Goal: Check status

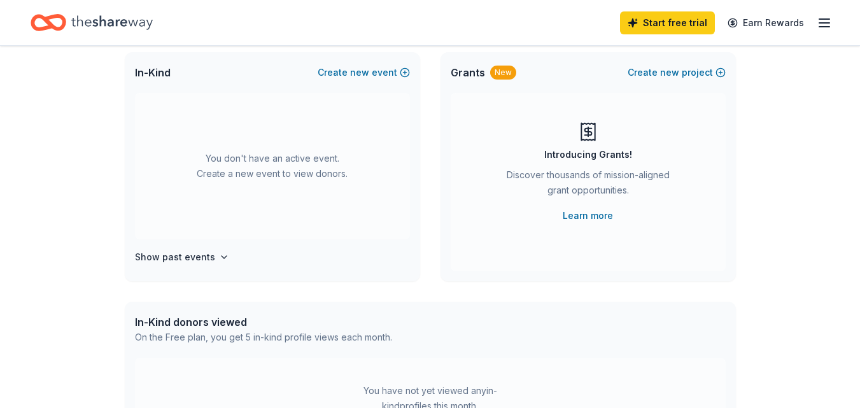
scroll to position [191, 0]
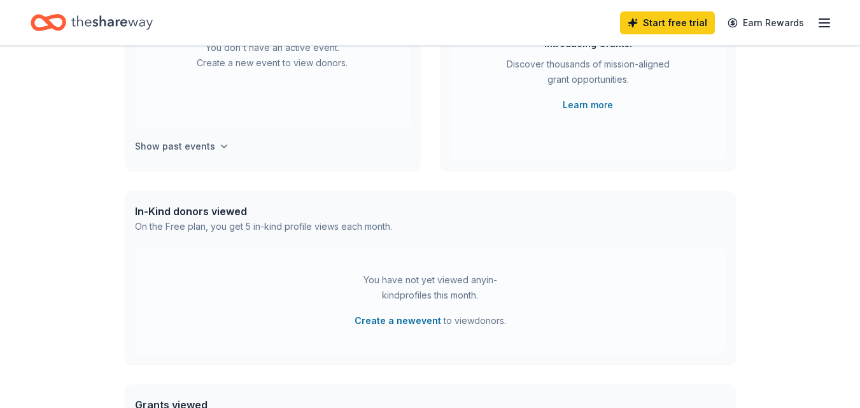
click at [219, 146] on icon "button" at bounding box center [224, 146] width 10 height 10
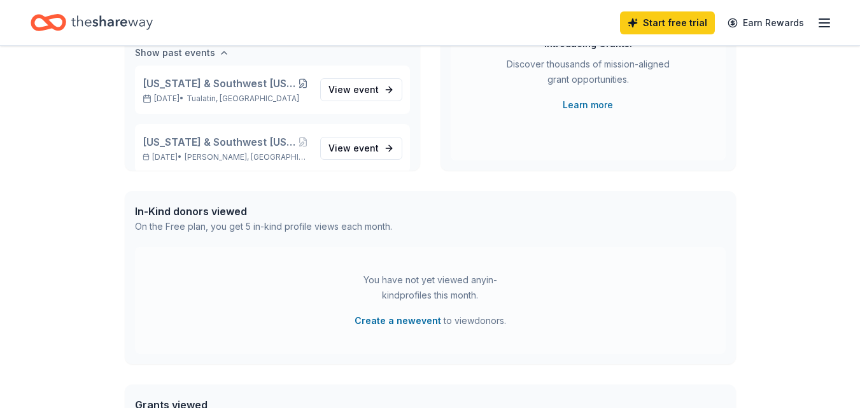
scroll to position [106, 0]
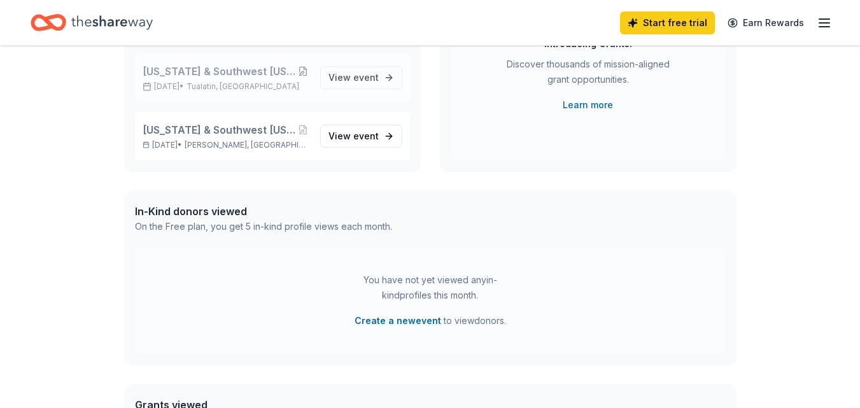
click at [234, 69] on span "[US_STATE] & Southwest [US_STATE] Congenital Heart Walk" at bounding box center [220, 71] width 154 height 15
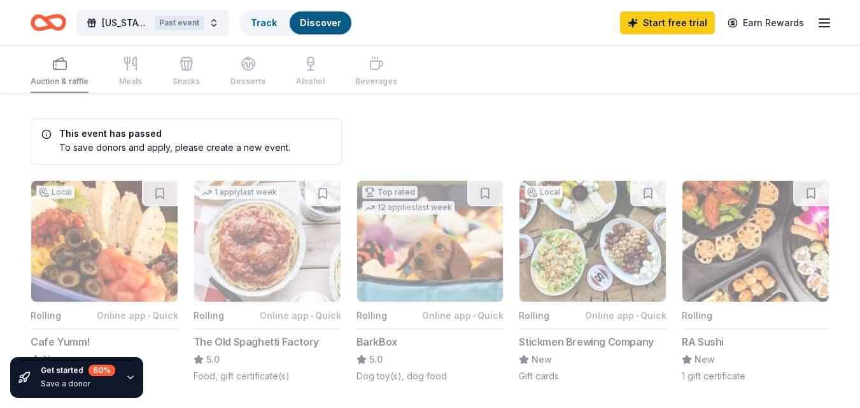
click at [823, 25] on icon "button" at bounding box center [824, 22] width 15 height 15
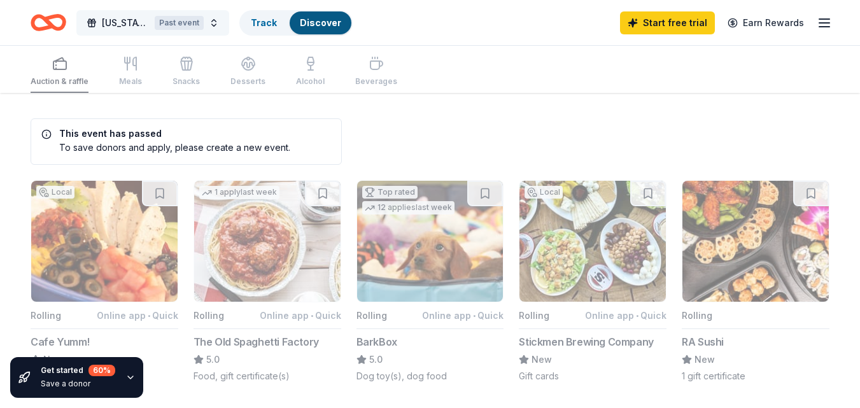
click at [177, 24] on div "Past event" at bounding box center [179, 23] width 49 height 14
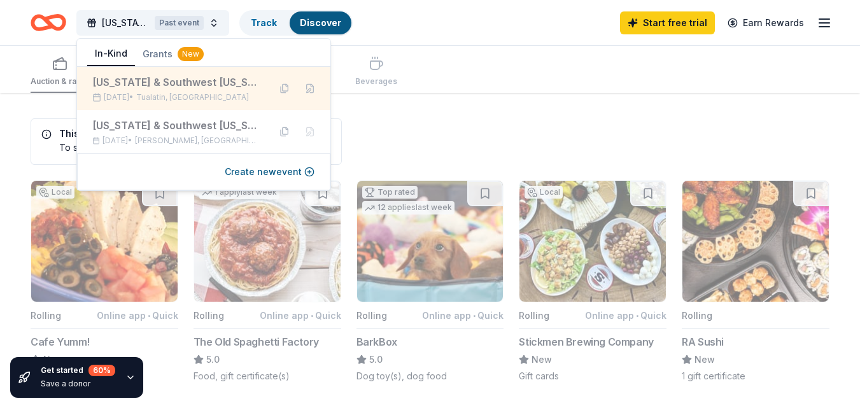
click at [153, 80] on div "[US_STATE] & Southwest [US_STATE] Congenital Heart Walk" at bounding box center [175, 82] width 167 height 15
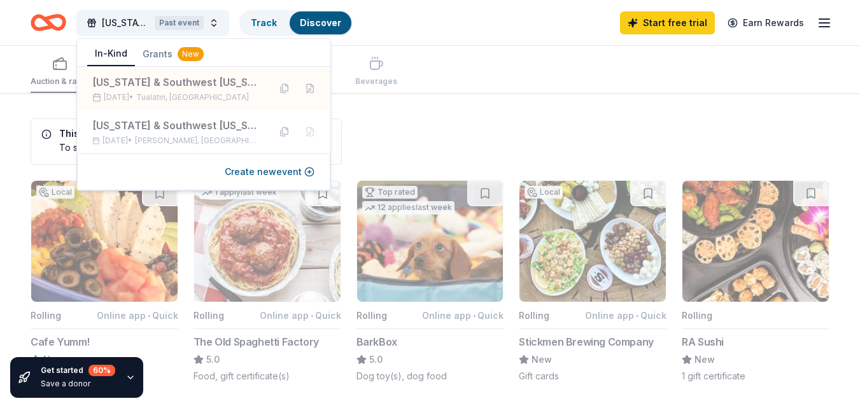
click at [816, 64] on div "Auction & raffle Meals Snacks Desserts Alcohol Beverages" at bounding box center [430, 69] width 799 height 47
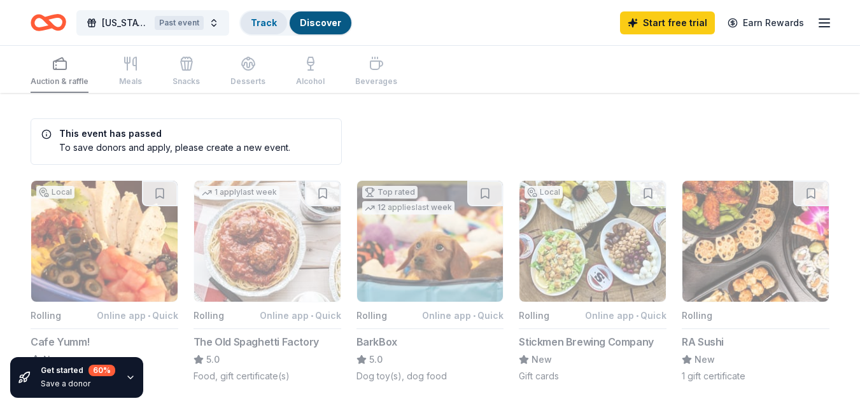
click at [274, 18] on link "Track" at bounding box center [264, 22] width 26 height 11
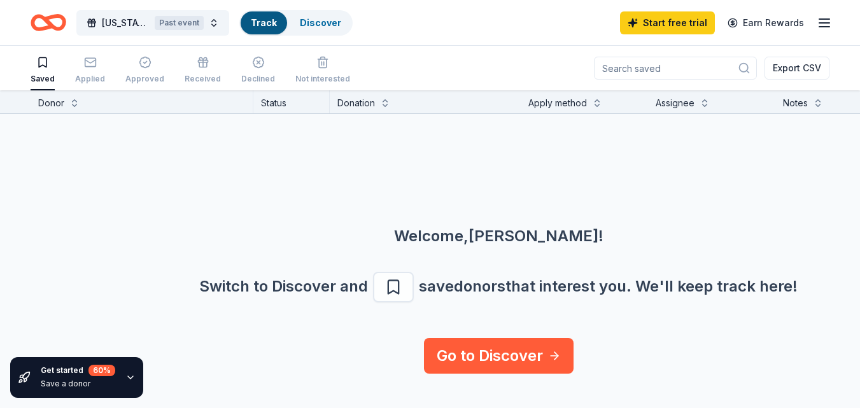
scroll to position [1, 0]
click at [199, 65] on icon "button" at bounding box center [203, 64] width 8 height 5
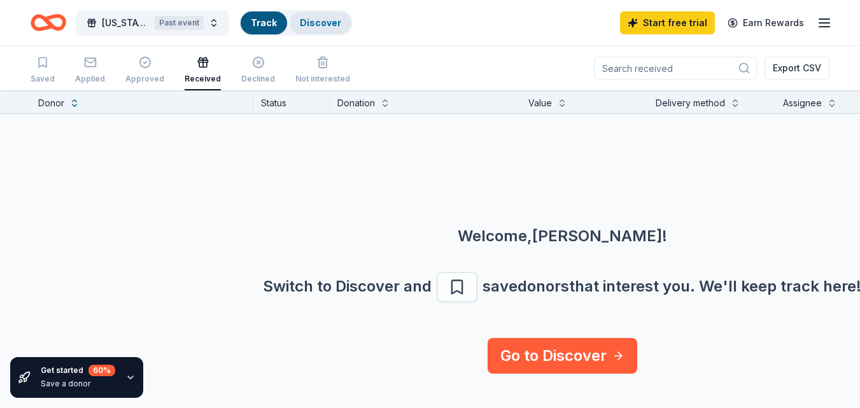
click at [316, 22] on link "Discover" at bounding box center [320, 22] width 41 height 11
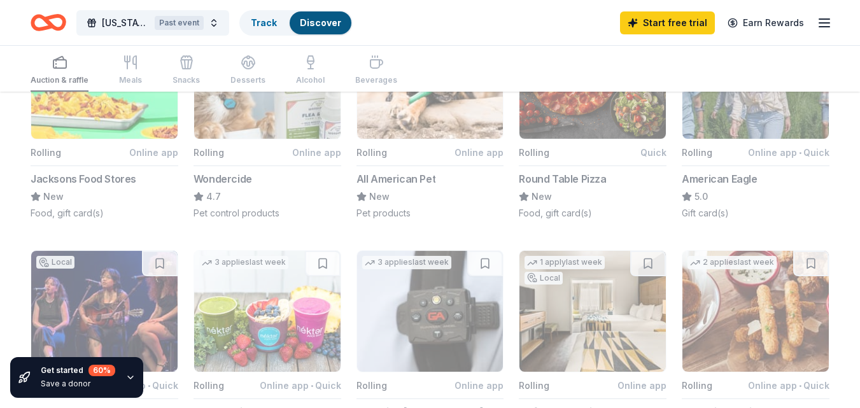
scroll to position [605, 0]
